Goal: Task Accomplishment & Management: Complete application form

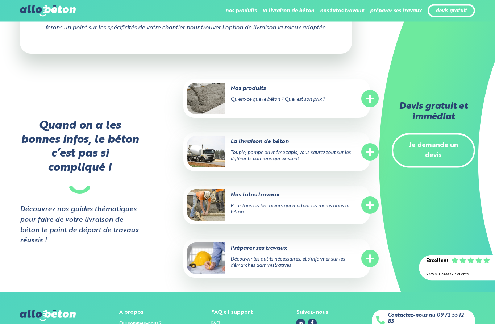
scroll to position [1242, 0]
click at [435, 141] on link "Je demande un devis" at bounding box center [433, 150] width 83 height 35
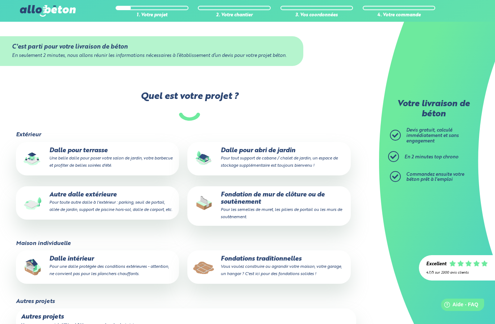
click at [86, 160] on small "Une belle dalle pour poser votre salon de jardin, votre barbecue et profiter de…" at bounding box center [110, 162] width 123 height 12
click at [0, 0] on input "Dalle pour terrasse Une belle dalle pour poser votre salon de jardin, votre bar…" at bounding box center [0, 0] width 0 height 0
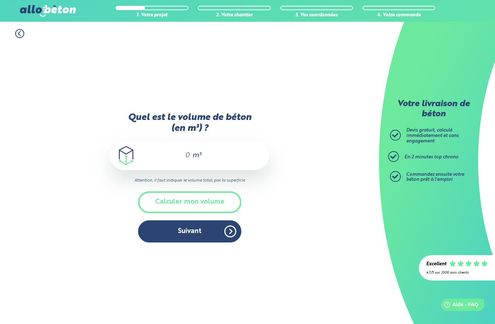
click at [182, 160] on input "Quel est le volume de béton (en m³) ?" at bounding box center [184, 155] width 12 height 9
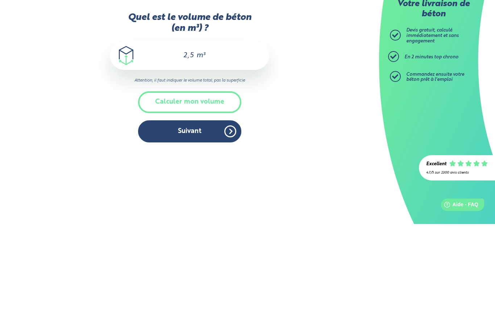
click at [193, 191] on button "Calculer mon volume" at bounding box center [189, 201] width 103 height 21
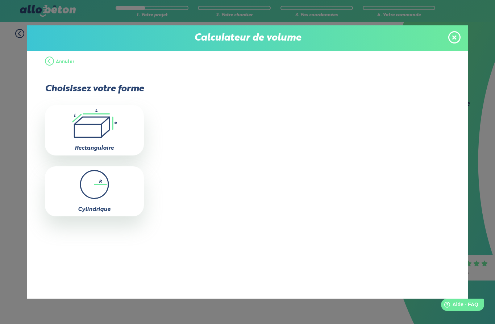
click at [100, 135] on icon ".icon-calc-rectanglea{fill:none;stroke-linecap:round;stroke-width:3px;stroke:#6…" at bounding box center [95, 123] width 92 height 29
type input "0"
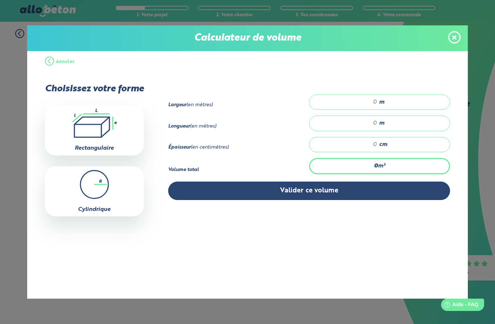
click at [377, 105] on input "number" at bounding box center [347, 102] width 61 height 7
type input "4"
click at [371, 127] on input "number" at bounding box center [347, 123] width 61 height 7
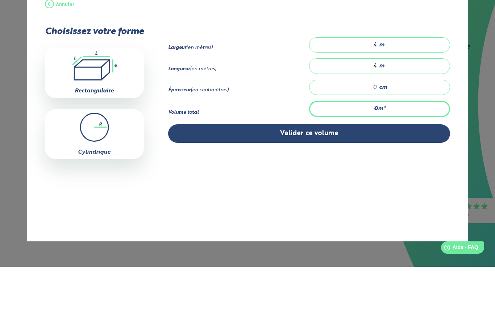
type input "4"
click at [374, 141] on input "number" at bounding box center [347, 144] width 61 height 7
type input "0.16"
type input "1"
type input "2.08"
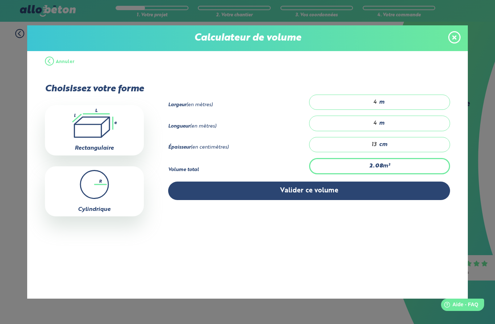
type input "13"
click at [321, 200] on button "Valider ce volume" at bounding box center [309, 191] width 282 height 18
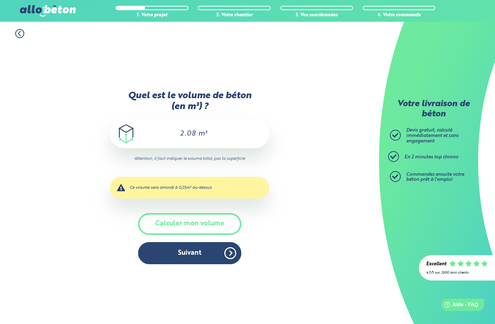
click at [197, 242] on button "Suivant" at bounding box center [189, 253] width 103 height 22
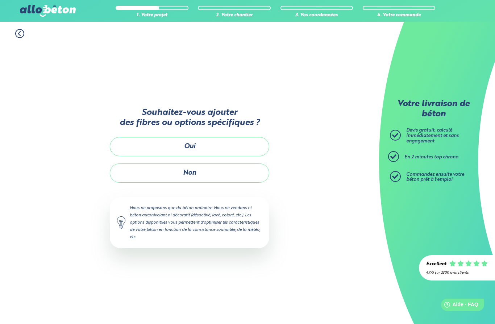
click at [188, 164] on button "Non" at bounding box center [190, 173] width 160 height 19
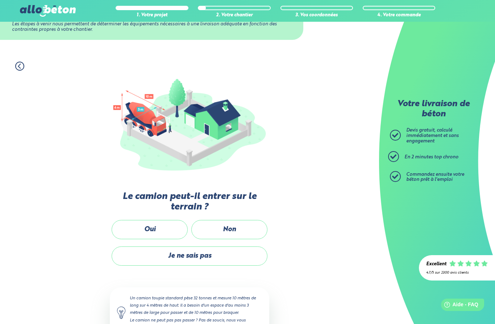
click at [156, 227] on label "Oui" at bounding box center [150, 229] width 76 height 19
click at [0, 0] on input "Oui" at bounding box center [0, 0] width 0 height 0
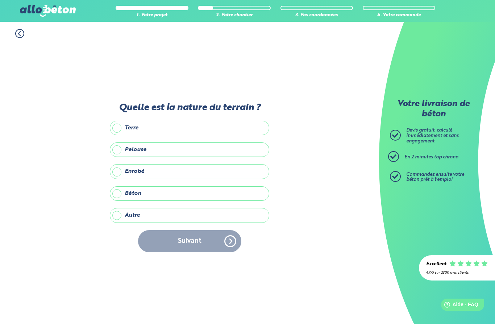
click at [120, 164] on label "Enrobé" at bounding box center [190, 171] width 160 height 15
click at [0, 0] on input "Enrobé" at bounding box center [0, 0] width 0 height 0
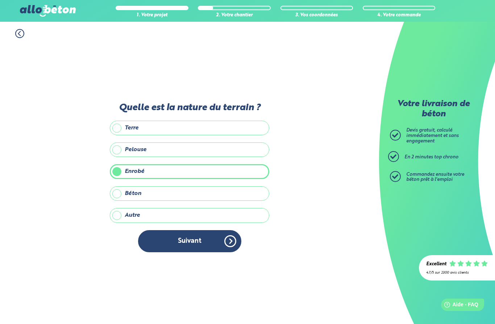
click at [191, 230] on button "Suivant" at bounding box center [189, 241] width 103 height 22
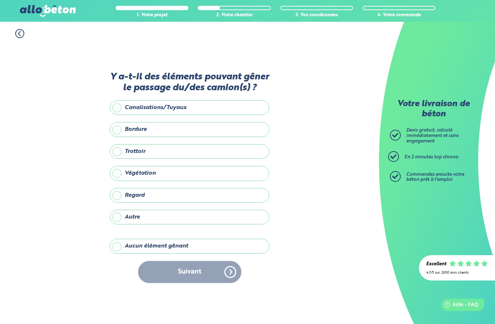
click at [122, 239] on label "Aucun élément gênant" at bounding box center [190, 246] width 160 height 15
click at [0, 0] on input "Aucun élément gênant" at bounding box center [0, 0] width 0 height 0
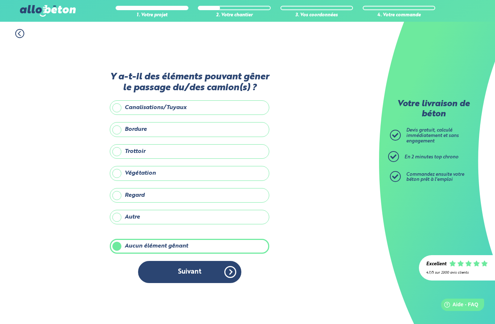
click at [195, 261] on button "Suivant" at bounding box center [189, 272] width 103 height 22
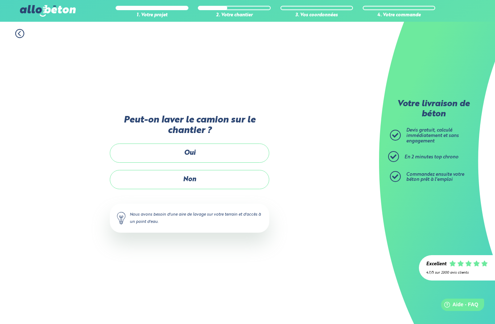
click at [189, 170] on label "Non" at bounding box center [190, 179] width 160 height 19
click at [0, 0] on input "Non" at bounding box center [0, 0] width 0 height 0
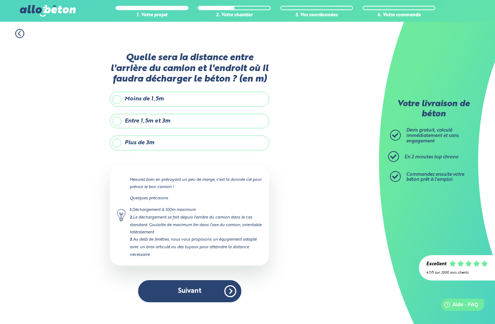
click at [123, 136] on label "Plus de 3m" at bounding box center [190, 143] width 160 height 15
click at [0, 0] on input "Plus de 3m" at bounding box center [0, 0] width 0 height 0
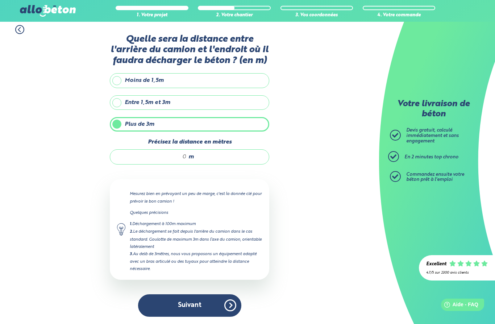
click at [182, 153] on input "Précisez la distance en mètres" at bounding box center [151, 156] width 69 height 7
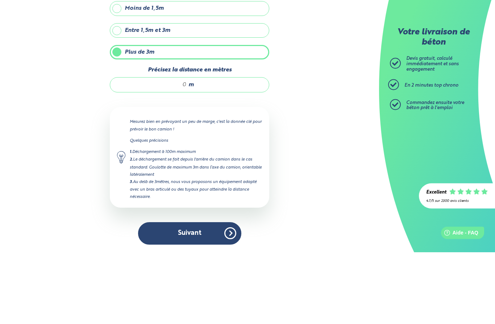
type input "9"
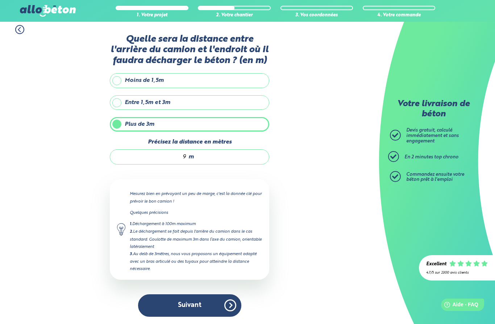
click at [183, 153] on input "9" at bounding box center [151, 156] width 69 height 7
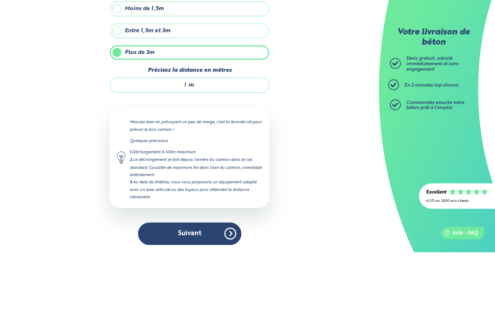
type input "10"
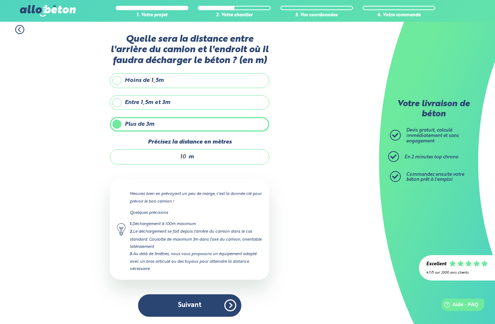
click at [186, 294] on button "Suivant" at bounding box center [189, 305] width 103 height 22
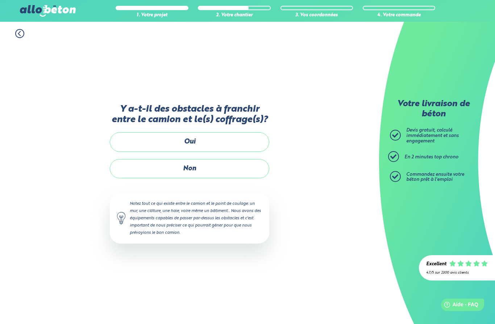
click at [186, 159] on label "Non" at bounding box center [190, 168] width 160 height 19
click at [0, 0] on input "Non" at bounding box center [0, 0] width 0 height 0
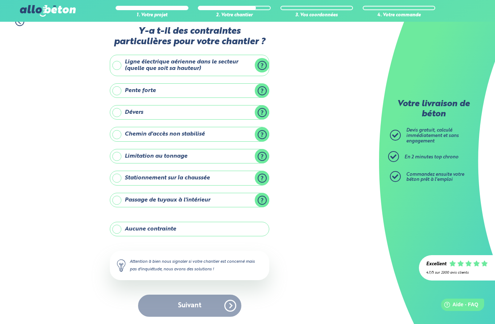
click at [117, 222] on label "Aucune contrainte" at bounding box center [190, 229] width 160 height 15
click at [0, 0] on input "Aucune contrainte" at bounding box center [0, 0] width 0 height 0
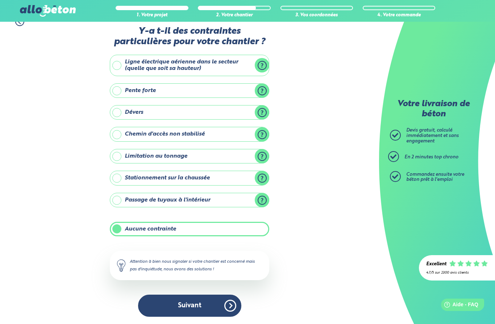
click at [187, 295] on button "Suivant" at bounding box center [189, 306] width 103 height 22
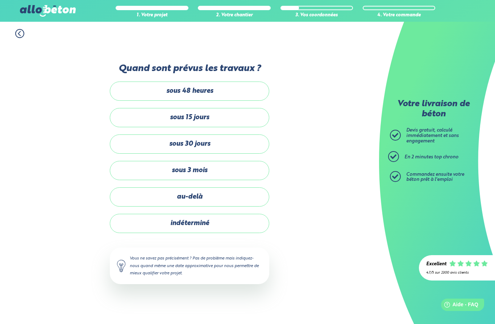
click at [180, 135] on label "sous 30 jours" at bounding box center [190, 144] width 160 height 19
click at [0, 0] on input "sous 30 jours" at bounding box center [0, 0] width 0 height 0
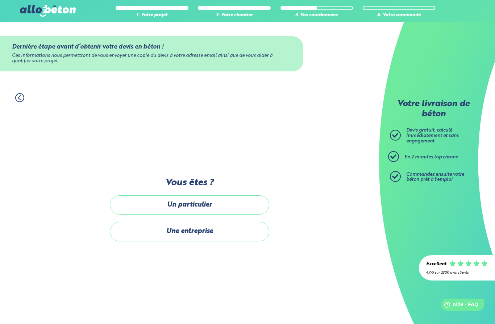
click at [188, 195] on label "Un particulier" at bounding box center [190, 204] width 160 height 19
click at [0, 0] on input "Un particulier" at bounding box center [0, 0] width 0 height 0
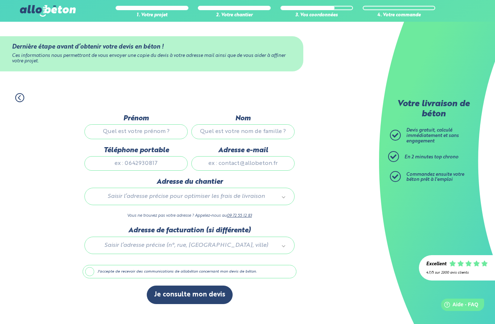
click at [118, 124] on input "Prénom" at bounding box center [135, 131] width 103 height 15
type input "Fjfj"
click at [255, 124] on input "Nom" at bounding box center [242, 131] width 103 height 15
type input "[PERSON_NAME]"
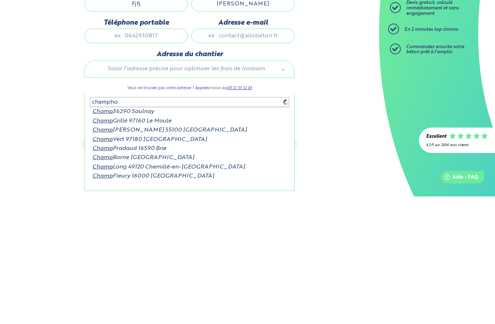
type input "champhol"
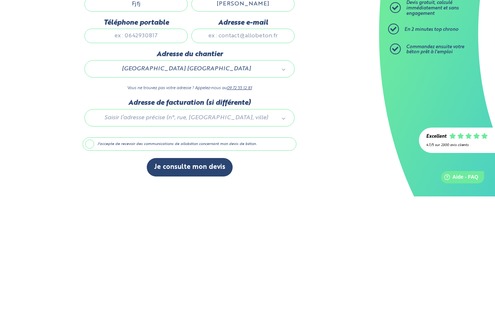
click at [171, 227] on div at bounding box center [190, 244] width 214 height 34
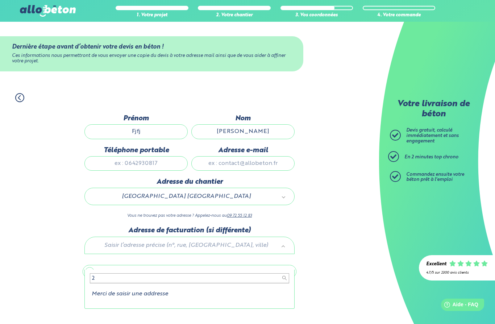
type input "22"
click at [116, 273] on input "22" at bounding box center [189, 278] width 199 height 10
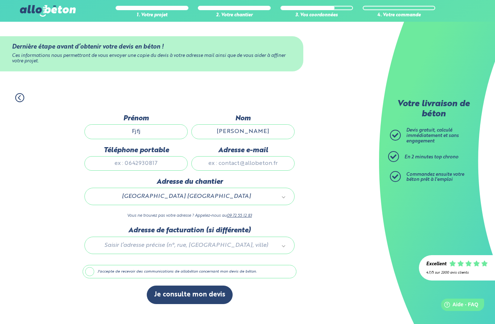
click at [31, 117] on div "1. Votre projet 2. Votre chantier 3. Vos coordonnées 4. Votre commande Dernière…" at bounding box center [189, 205] width 379 height 238
click at [91, 265] on label "J'accepte de recevoir des communications de allobéton concernant mon devis de b…" at bounding box center [190, 272] width 214 height 14
click at [0, 0] on input "J'accepte de recevoir des communications de allobéton concernant mon devis de b…" at bounding box center [0, 0] width 0 height 0
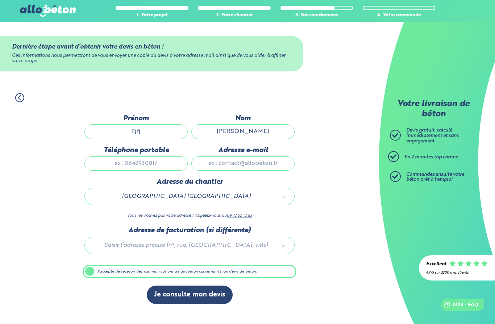
click at [89, 265] on label "J'accepte de recevoir des communications de allobéton concernant mon devis de b…" at bounding box center [190, 272] width 214 height 14
click at [0, 0] on input "J'accepte de recevoir des communications de allobéton concernant mon devis de b…" at bounding box center [0, 0] width 0 height 0
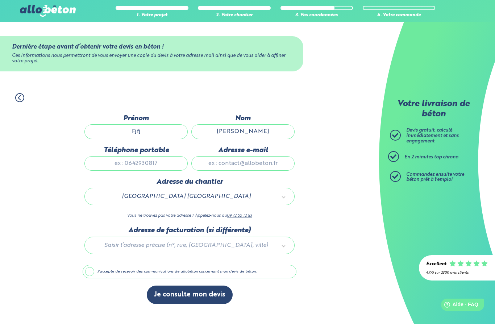
click at [198, 286] on button "Je consulte mon devis" at bounding box center [190, 295] width 86 height 18
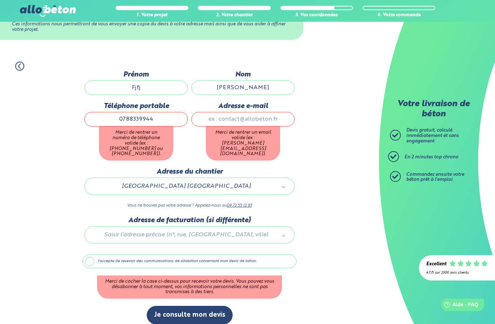
type input "0788339944"
click at [258, 121] on input "Adresse e-mail" at bounding box center [242, 119] width 103 height 15
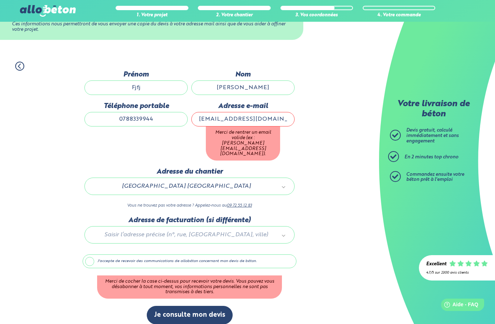
type input "[EMAIL_ADDRESS][DOMAIN_NAME]"
click at [186, 306] on button "Je consulte mon devis" at bounding box center [190, 315] width 86 height 18
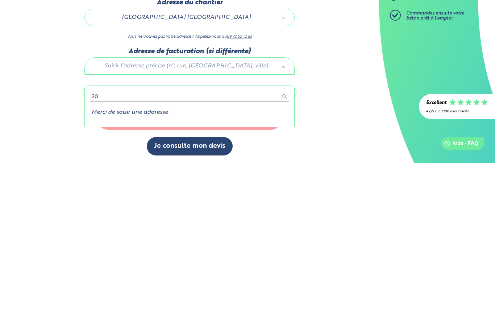
type input "20"
click at [117, 270] on li "Merci de saisir une addresse" at bounding box center [189, 273] width 199 height 7
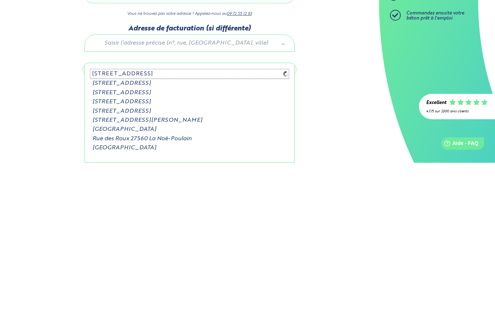
type input "[STREET_ADDRESS]"
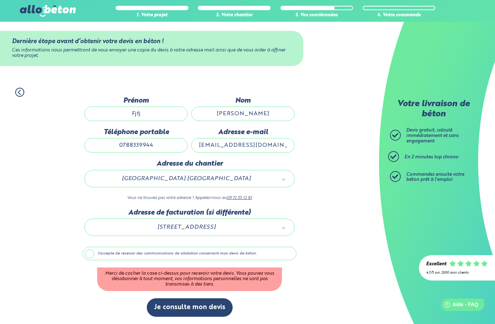
click at [189, 298] on button "Je consulte mon devis" at bounding box center [190, 307] width 86 height 18
click at [192, 298] on button "Je consulte mon devis" at bounding box center [190, 307] width 86 height 18
click at [89, 247] on label "J'accepte de recevoir des communications de allobéton concernant mon devis de b…" at bounding box center [190, 254] width 214 height 14
click at [0, 0] on input "J'accepte de recevoir des communications de allobéton concernant mon devis de b…" at bounding box center [0, 0] width 0 height 0
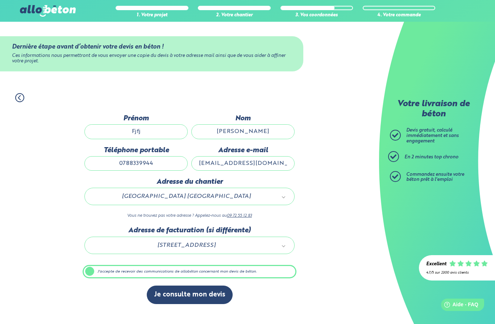
click at [188, 286] on button "Je consulte mon devis" at bounding box center [190, 295] width 86 height 18
